Goal: Task Accomplishment & Management: Use online tool/utility

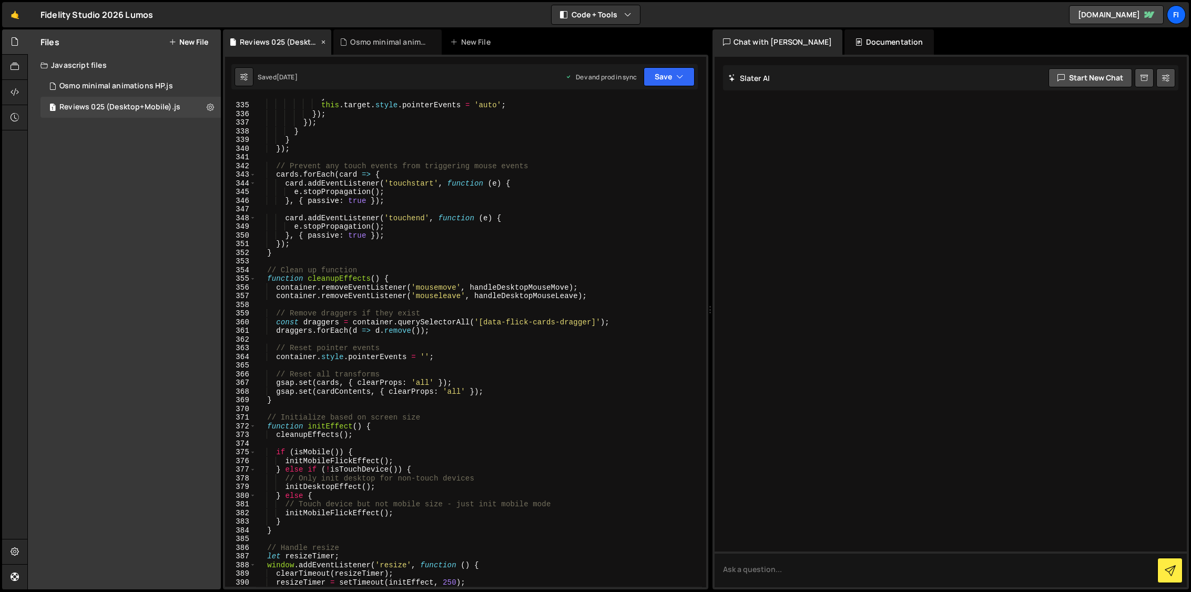
scroll to position [2914, 0]
click at [203, 46] on button "New File" at bounding box center [188, 42] width 39 height 8
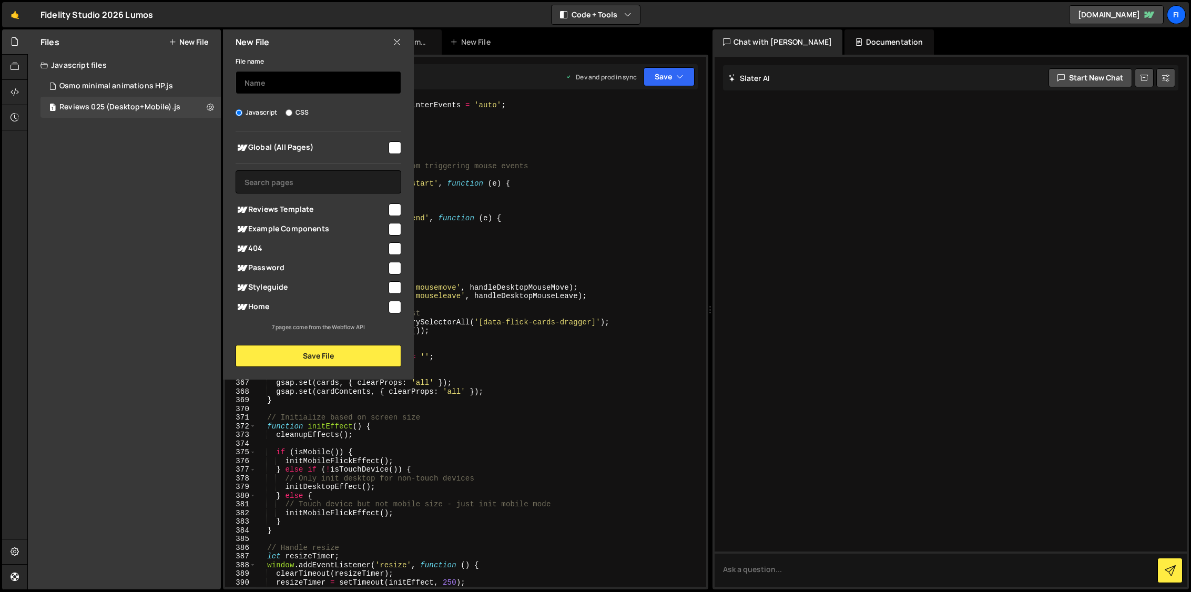
click at [276, 89] on input "text" at bounding box center [319, 82] width 166 height 23
type input "Stagger Button"
click at [398, 150] on input "checkbox" at bounding box center [395, 147] width 13 height 13
checkbox input "true"
click at [310, 352] on button "Save File" at bounding box center [319, 356] width 166 height 22
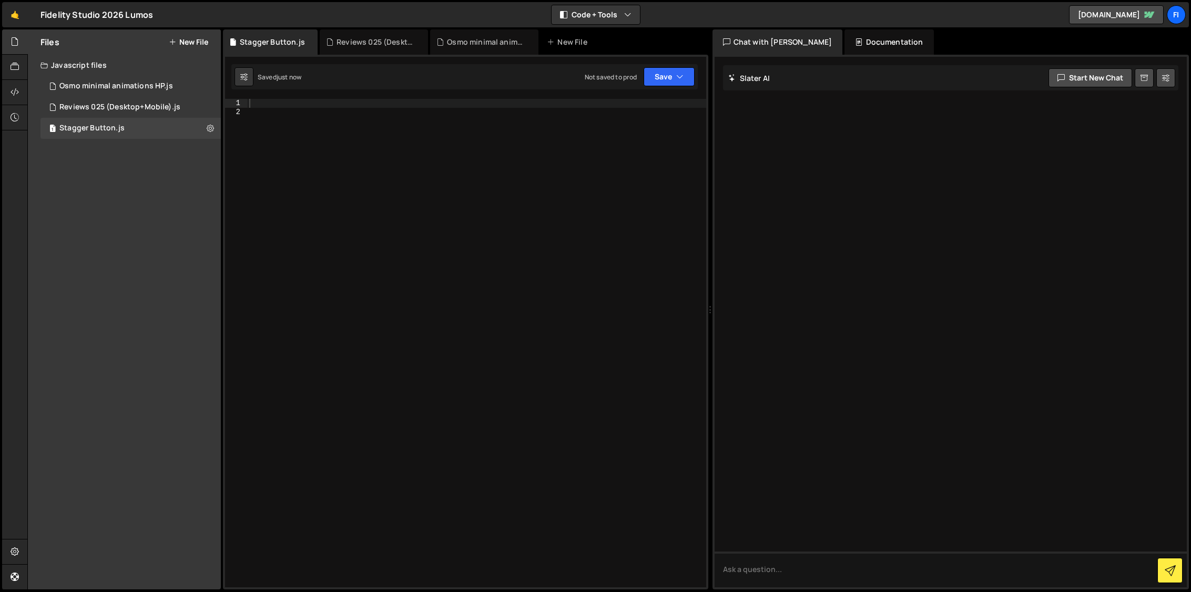
click at [347, 146] on div at bounding box center [476, 352] width 459 height 506
paste textarea "});"
type textarea "});"
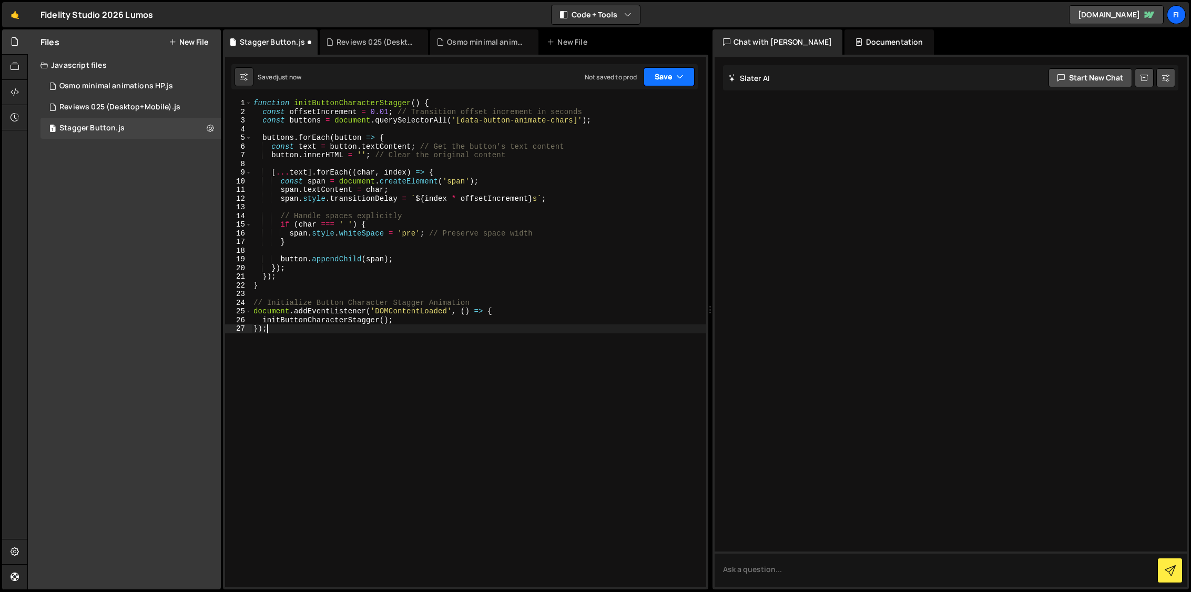
click at [676, 76] on icon "button" at bounding box center [679, 77] width 7 height 11
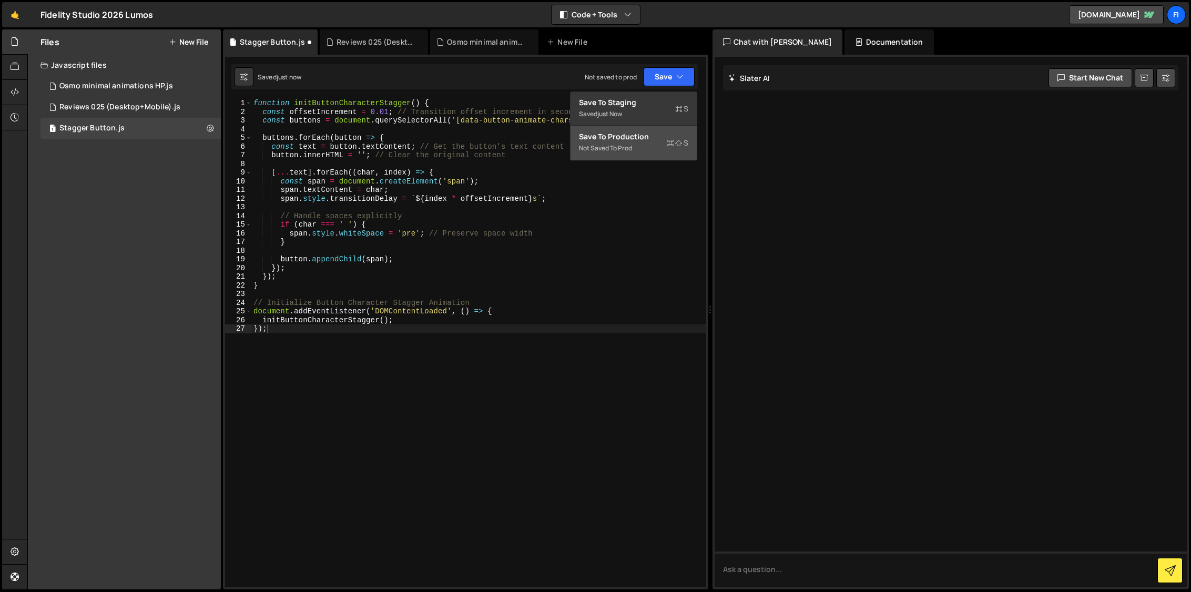
click at [672, 137] on div "Save to Production S" at bounding box center [633, 136] width 109 height 11
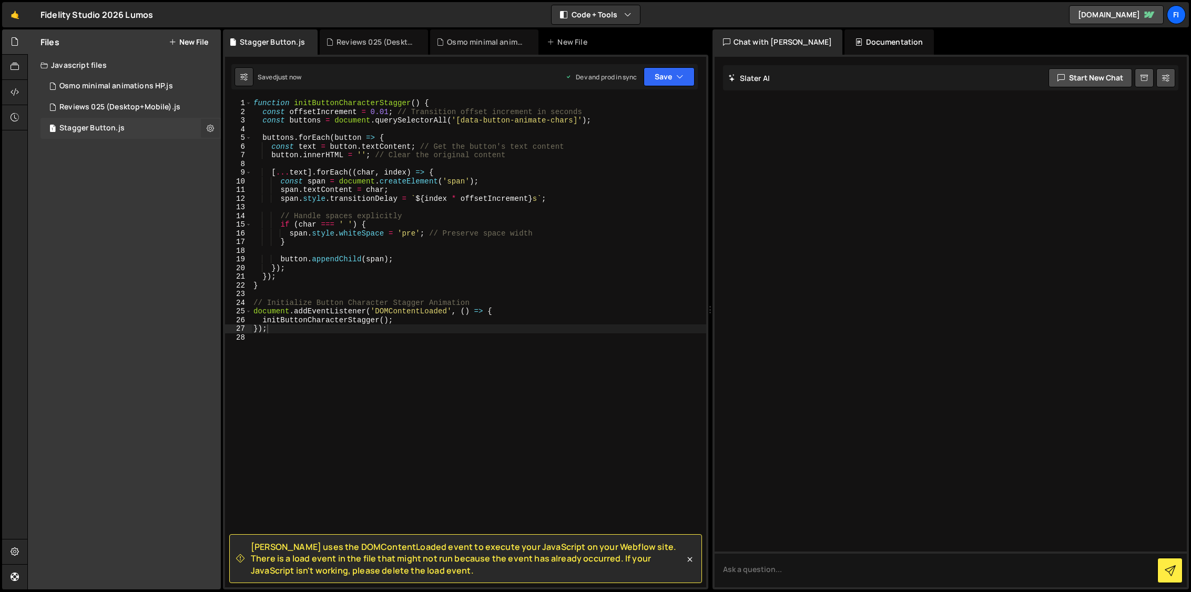
click at [208, 131] on icon at bounding box center [210, 128] width 7 height 10
click at [279, 196] on button "Delete File" at bounding box center [274, 192] width 103 height 21
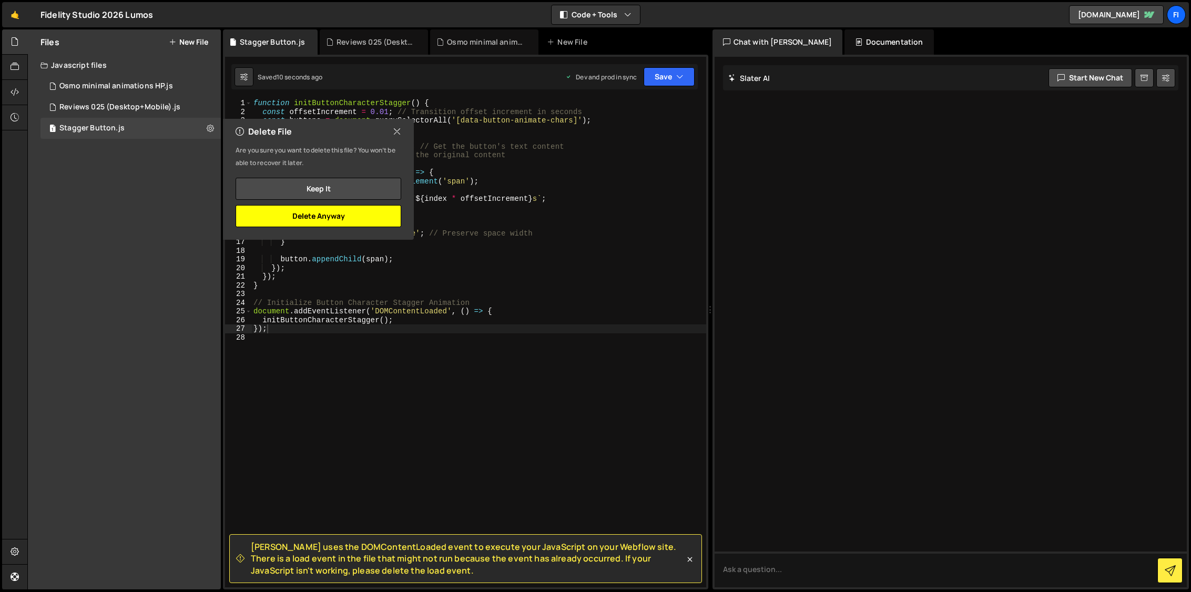
click at [344, 216] on button "Delete Anyway" at bounding box center [319, 216] width 166 height 22
